Goal: Task Accomplishment & Management: Use online tool/utility

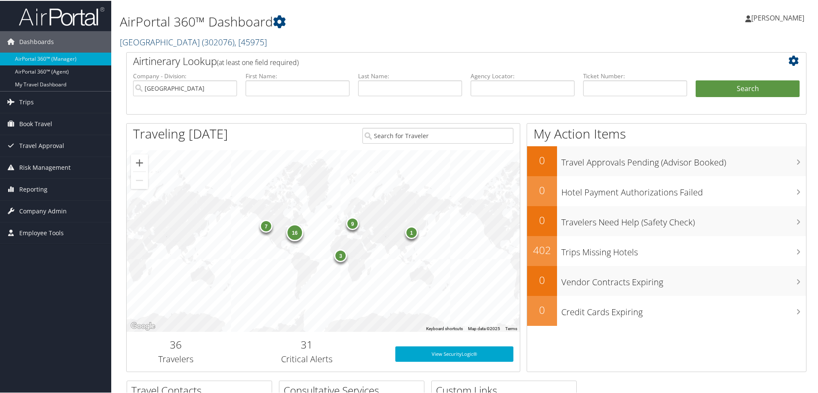
click at [242, 41] on span ", [ 45975 ]" at bounding box center [250, 42] width 33 height 12
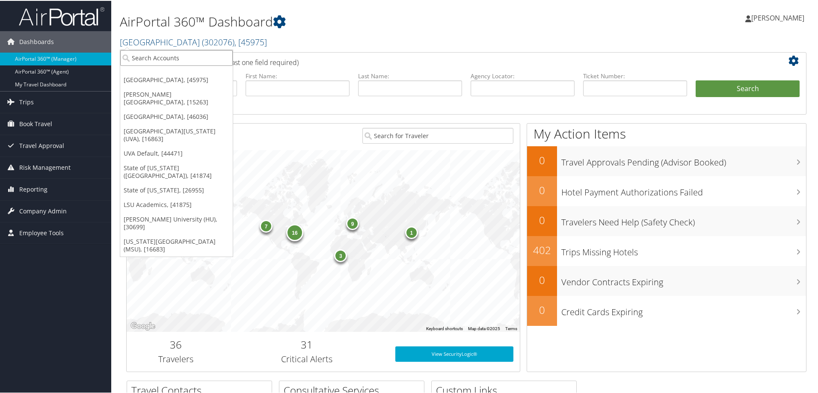
click at [208, 50] on input "search" at bounding box center [176, 57] width 113 height 16
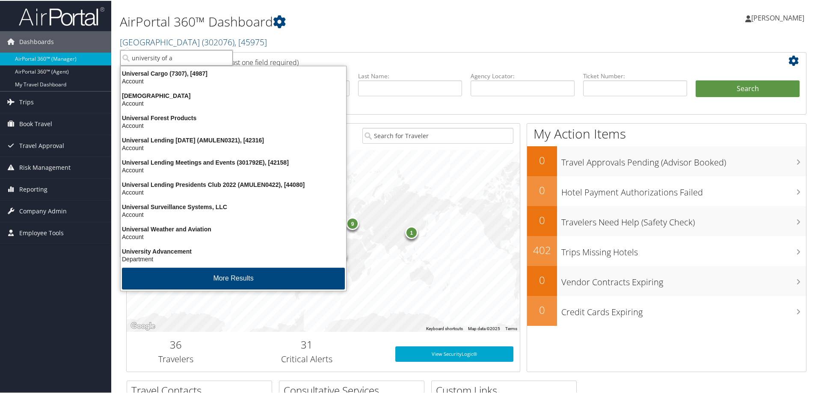
type input "university of al"
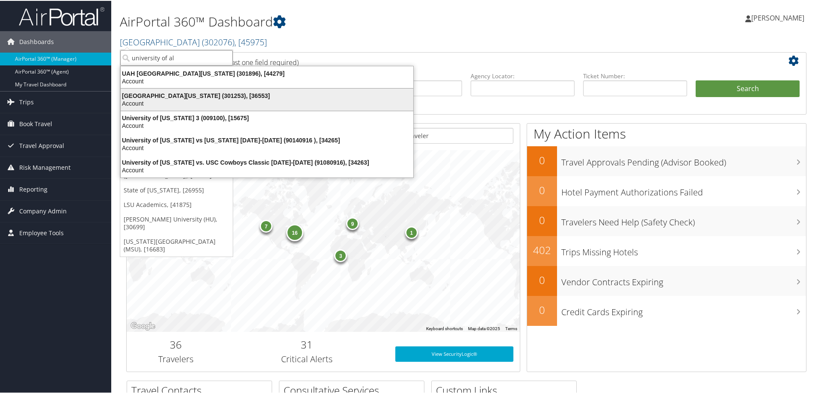
click at [185, 93] on div "[GEOGRAPHIC_DATA][US_STATE] (301253), [36553]" at bounding box center [267, 95] width 303 height 8
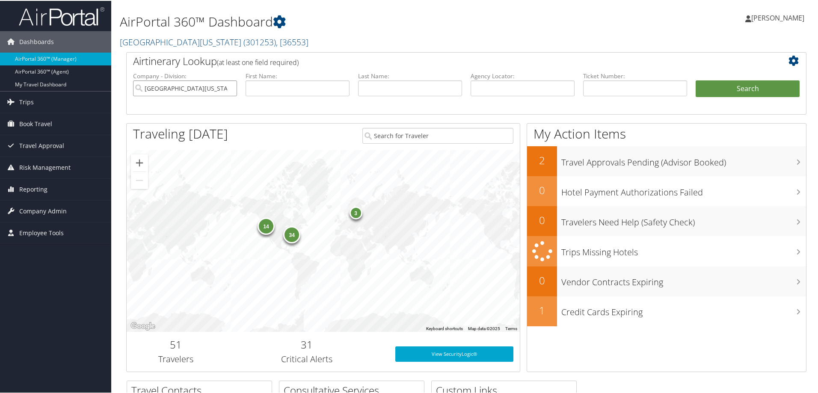
click at [227, 89] on input "[GEOGRAPHIC_DATA][US_STATE]" at bounding box center [185, 88] width 104 height 16
click at [28, 207] on span "Company Admin" at bounding box center [42, 210] width 47 height 21
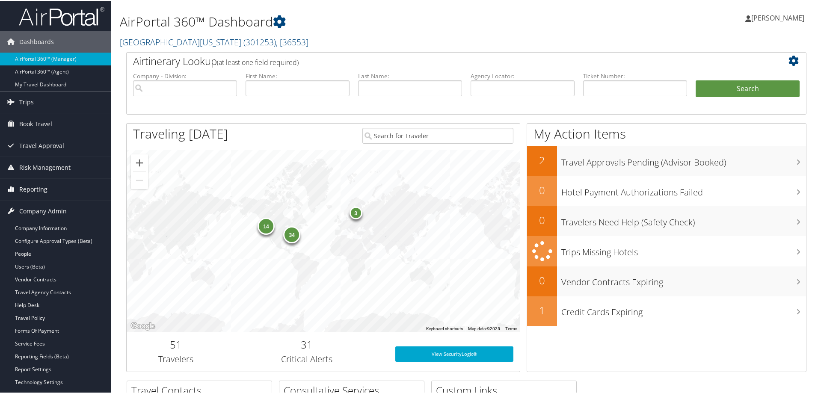
click at [33, 189] on span "Reporting" at bounding box center [33, 188] width 28 height 21
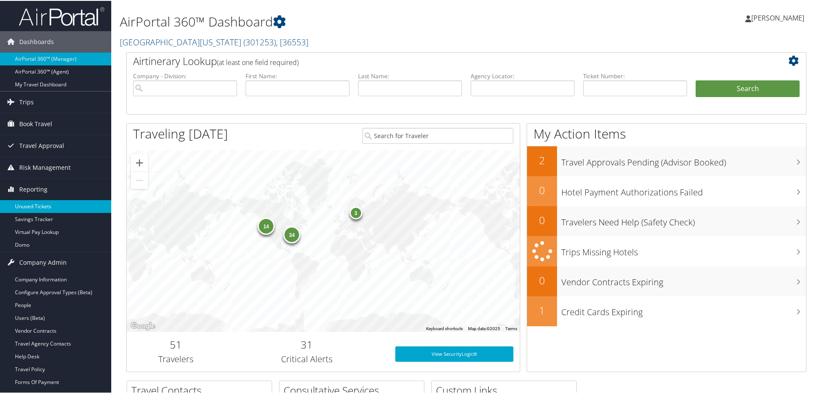
click at [48, 202] on link "Unused Tickets" at bounding box center [55, 205] width 111 height 13
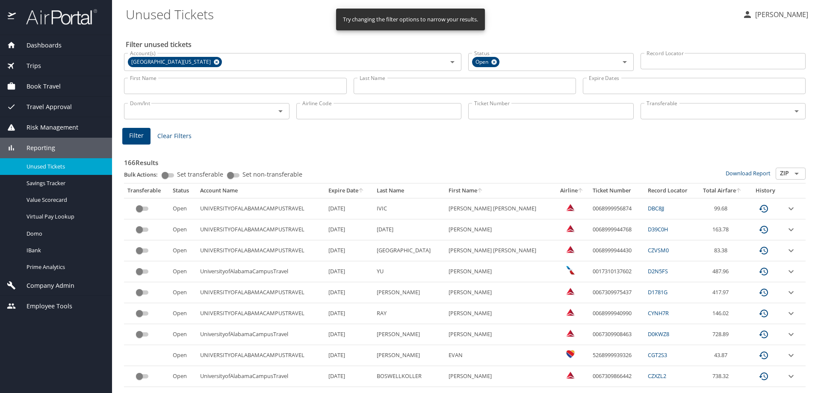
click at [259, 88] on input "First Name" at bounding box center [235, 86] width 223 height 16
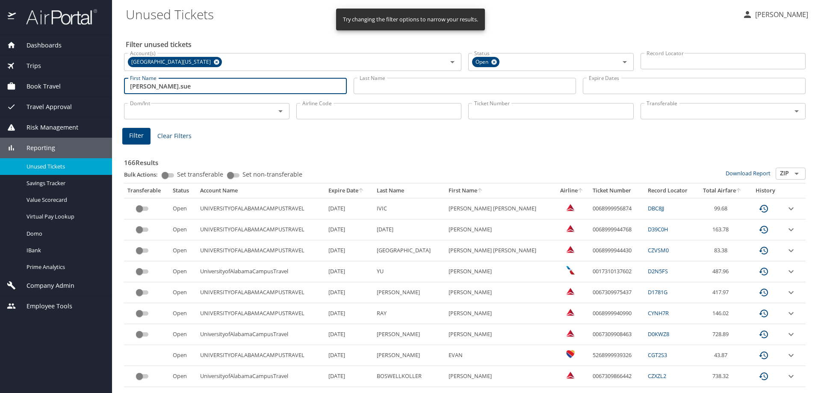
type input "kristine.sue"
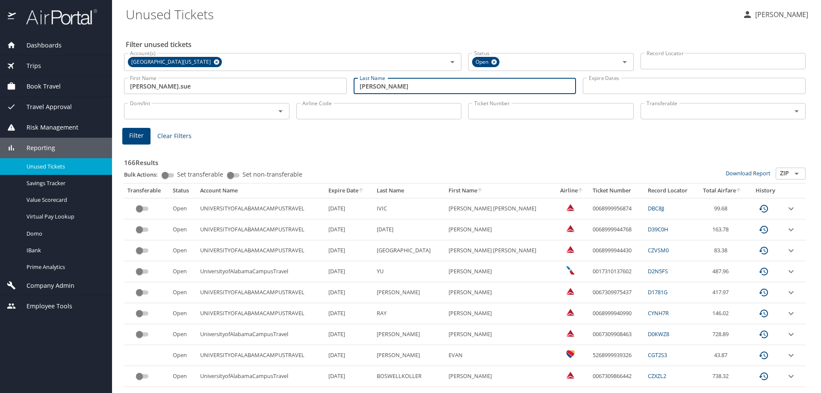
type input "jolivette"
click at [139, 139] on span "Filter" at bounding box center [136, 135] width 15 height 11
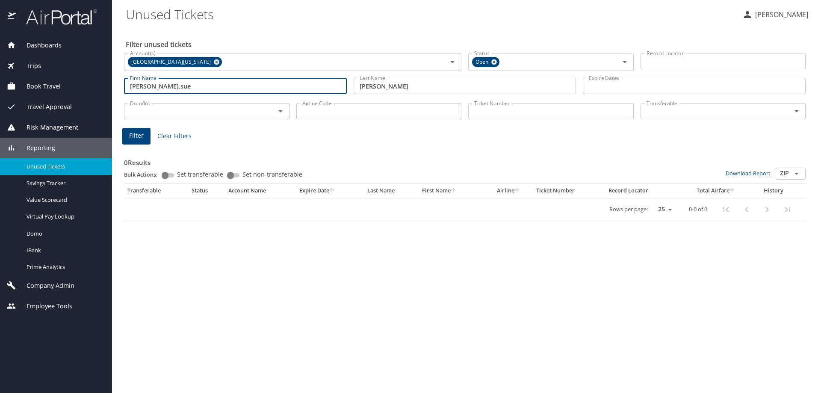
drag, startPoint x: 172, startPoint y: 88, endPoint x: 158, endPoint y: 88, distance: 13.3
click at [159, 88] on input "kristine.sue" at bounding box center [235, 86] width 223 height 16
click at [151, 87] on input "kristine.sue" at bounding box center [235, 86] width 223 height 16
drag, startPoint x: 165, startPoint y: 89, endPoint x: 152, endPoint y: 87, distance: 12.5
click at [152, 87] on input "kristine.sue" at bounding box center [235, 86] width 223 height 16
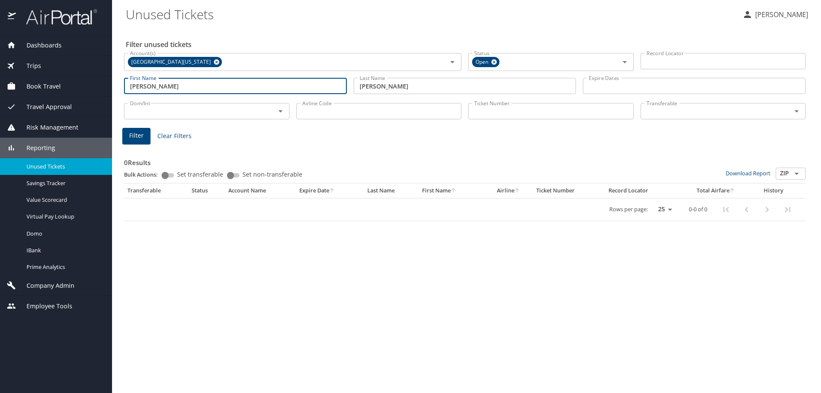
click at [145, 138] on button "Filter" at bounding box center [136, 136] width 28 height 17
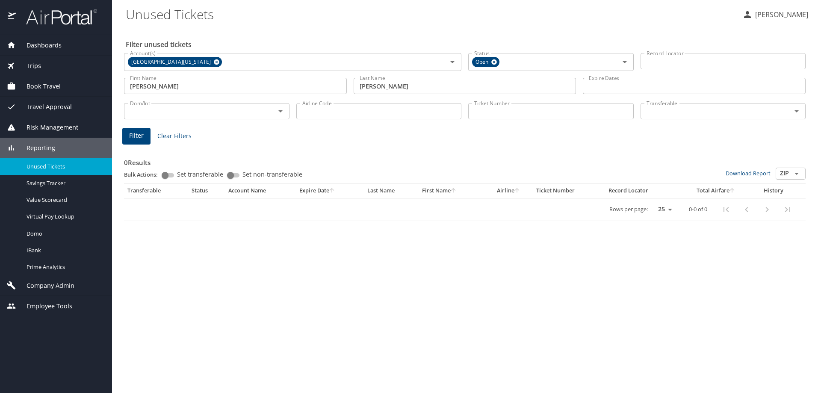
click at [172, 86] on input "kristine" at bounding box center [235, 86] width 223 height 16
click at [138, 135] on span "Filter" at bounding box center [136, 135] width 15 height 11
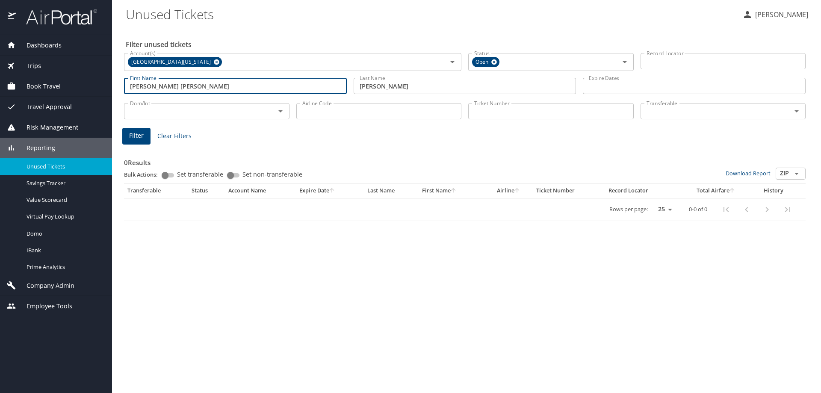
drag, startPoint x: 186, startPoint y: 85, endPoint x: 154, endPoint y: 84, distance: 31.3
click at [154, 84] on input "kristine sue" at bounding box center [235, 86] width 223 height 16
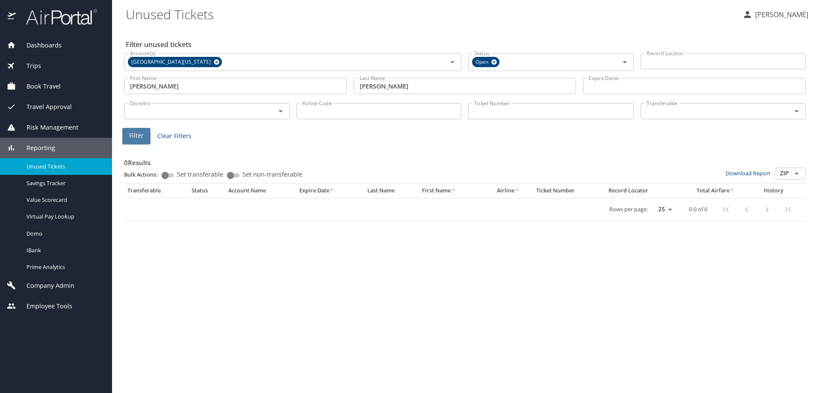
click at [136, 136] on span "Filter" at bounding box center [136, 135] width 15 height 11
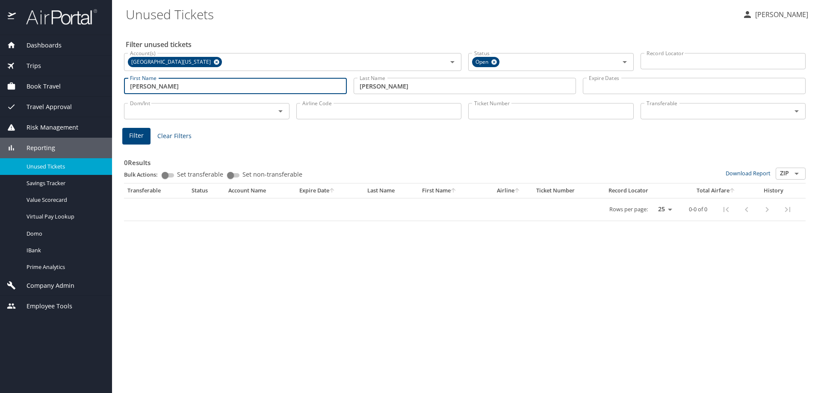
drag, startPoint x: 162, startPoint y: 87, endPoint x: 72, endPoint y: 86, distance: 90.3
click at [72, 86] on div "Dashboards AirPortal 360™ Manager AirPortal 360™ Agent My Travel Dashboard Trip…" at bounding box center [410, 196] width 821 height 393
type input "allyson"
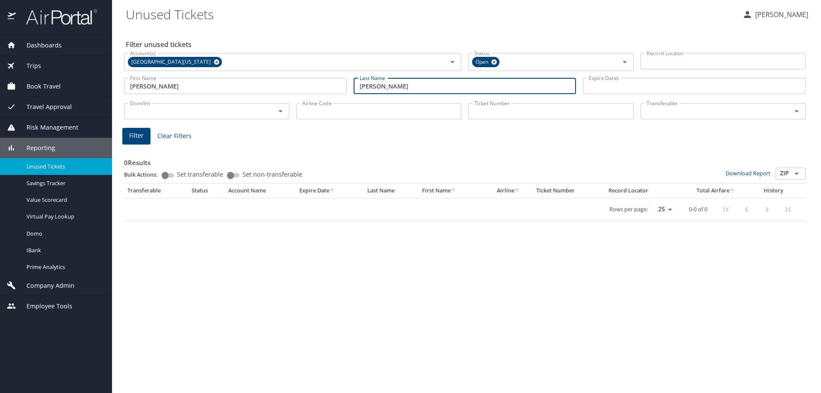
drag, startPoint x: 407, startPoint y: 90, endPoint x: 339, endPoint y: 84, distance: 68.3
click at [339, 84] on div "First Name allyson First Name Last Name jolivette Last Name Expire Dates Expire…" at bounding box center [465, 86] width 689 height 30
type input "pitzel"
click at [138, 135] on span "Filter" at bounding box center [136, 135] width 15 height 11
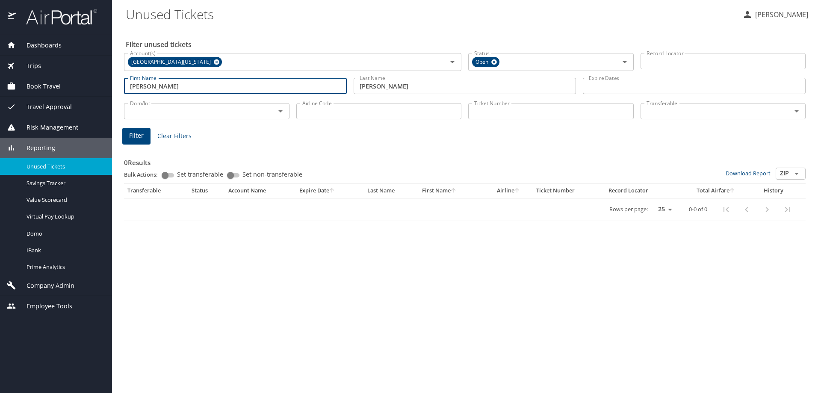
click at [192, 84] on input "allyson" at bounding box center [235, 86] width 223 height 16
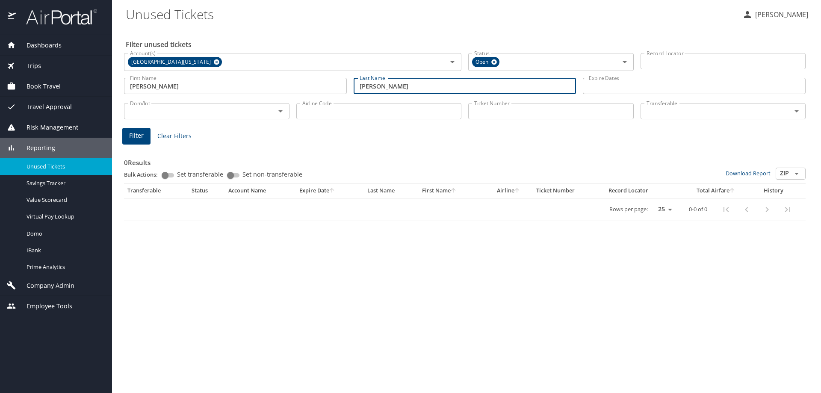
click at [408, 89] on input "pitzel" at bounding box center [465, 86] width 223 height 16
click at [135, 134] on span "Filter" at bounding box center [136, 135] width 15 height 11
